Goal: Task Accomplishment & Management: Manage account settings

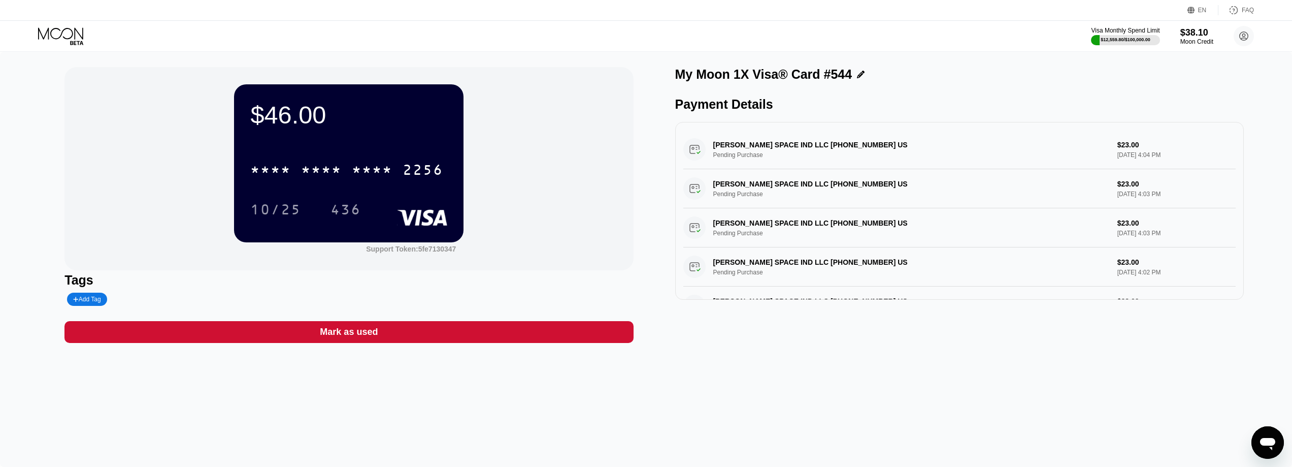
click at [94, 30] on div at bounding box center [69, 36] width 62 height 18
click at [83, 32] on icon at bounding box center [61, 36] width 47 height 18
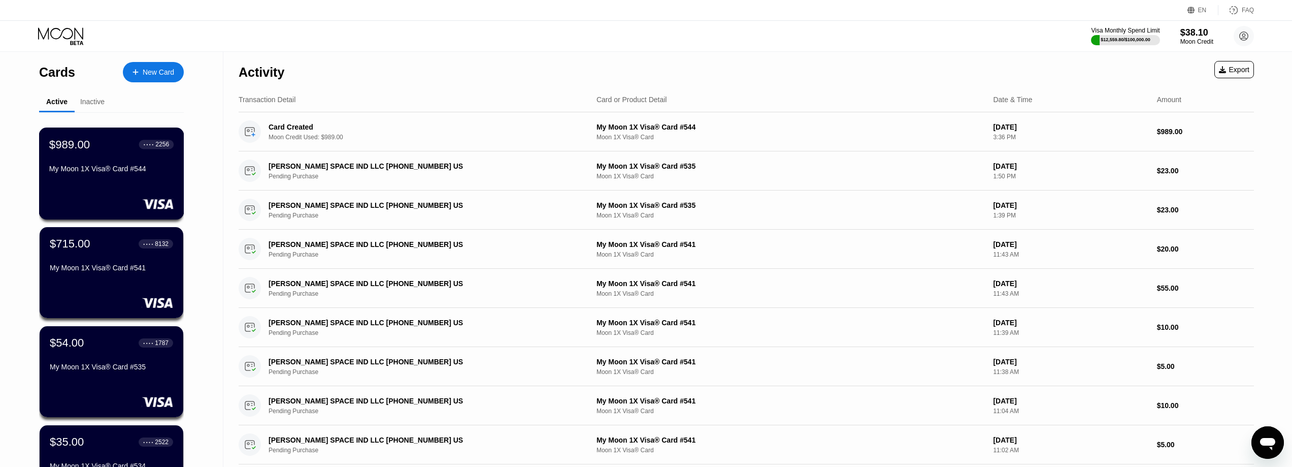
click at [103, 151] on div "$989.00 ● ● ● ● 2256" at bounding box center [111, 144] width 124 height 13
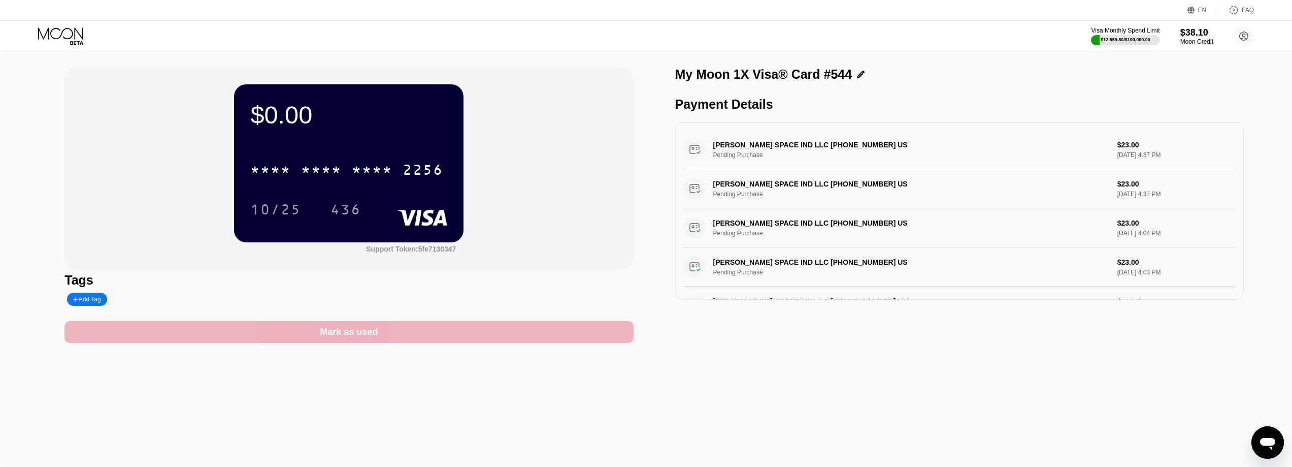
click at [429, 327] on div "Mark as used" at bounding box center [348, 332] width 569 height 22
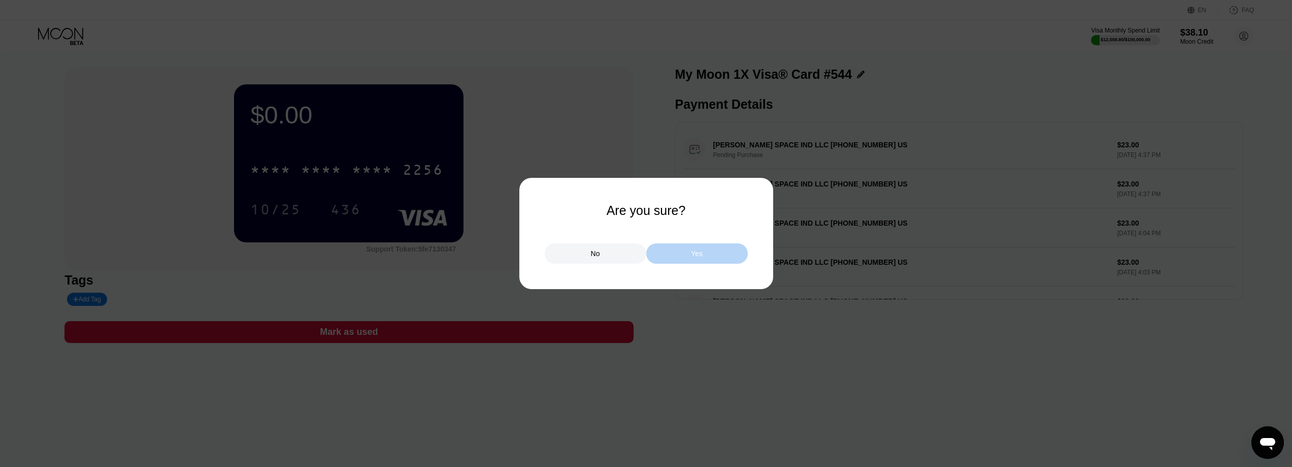
click at [742, 255] on div "Yes" at bounding box center [697, 253] width 102 height 20
